Goal: Find specific page/section: Find specific page/section

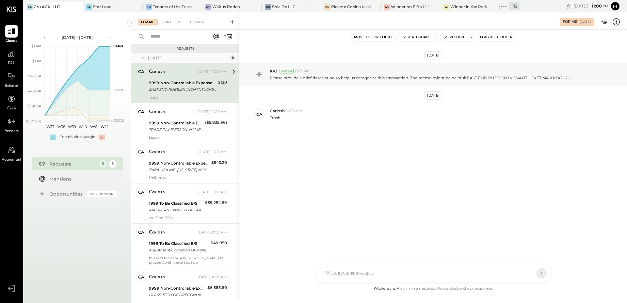
click at [500, 6] on icon at bounding box center [504, 6] width 8 height 8
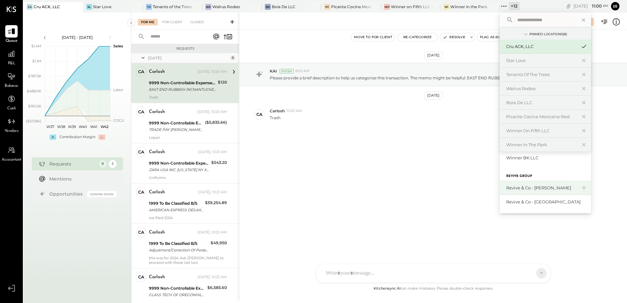
scroll to position [186, 0]
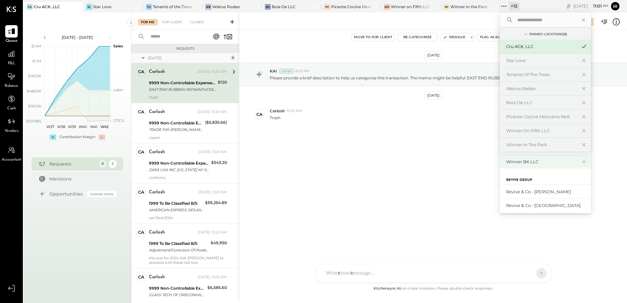
click at [541, 163] on div "Winner BK LLC" at bounding box center [541, 162] width 71 height 6
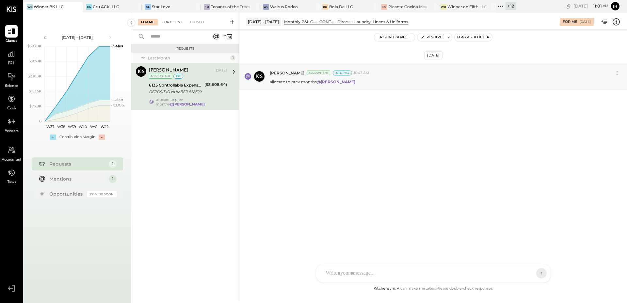
click at [181, 21] on div "For Client" at bounding box center [172, 22] width 26 height 7
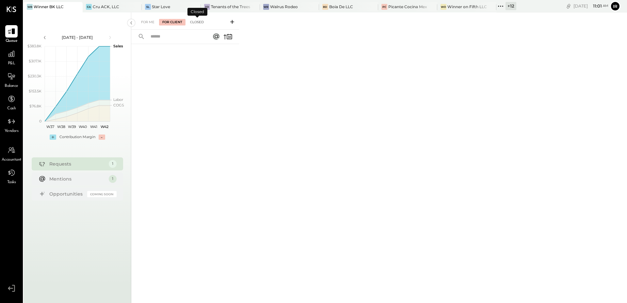
click at [197, 20] on div "Closed" at bounding box center [197, 22] width 20 height 7
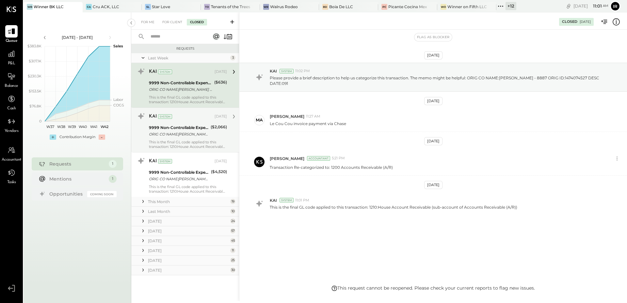
click at [185, 119] on div "KAI System" at bounding box center [181, 116] width 64 height 7
